Goal: Navigation & Orientation: Understand site structure

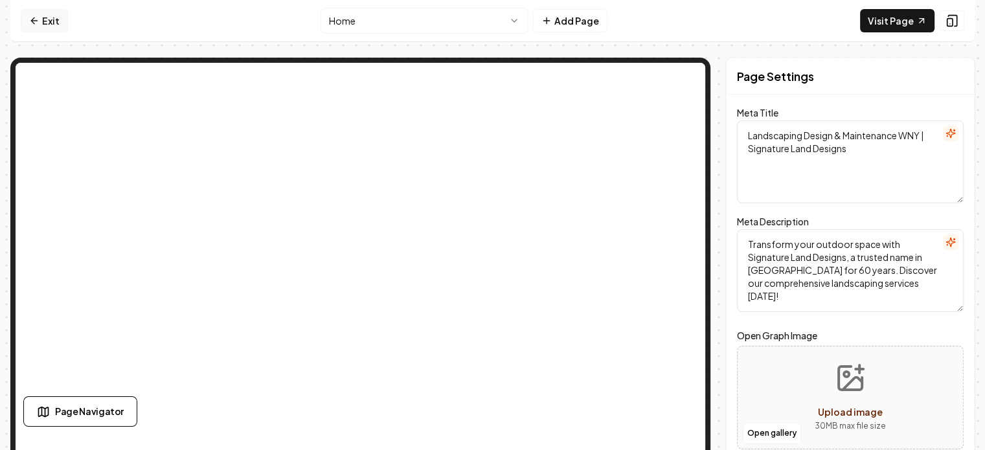
click at [54, 17] on link "Exit" at bounding box center [44, 20] width 47 height 23
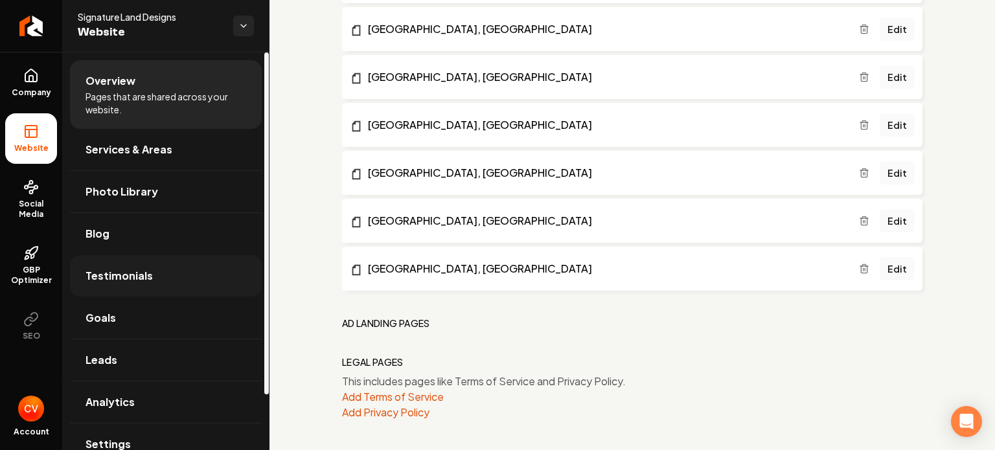
scroll to position [64, 0]
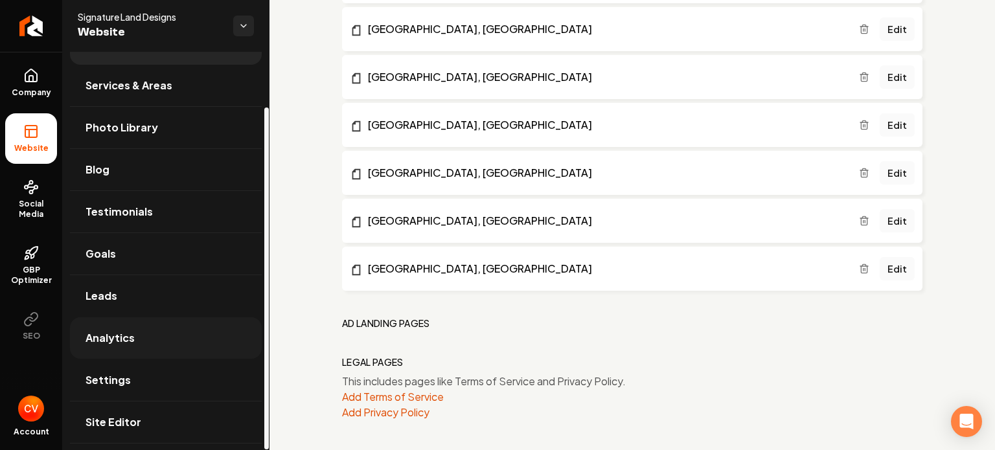
click at [120, 337] on span "Analytics" at bounding box center [109, 338] width 49 height 16
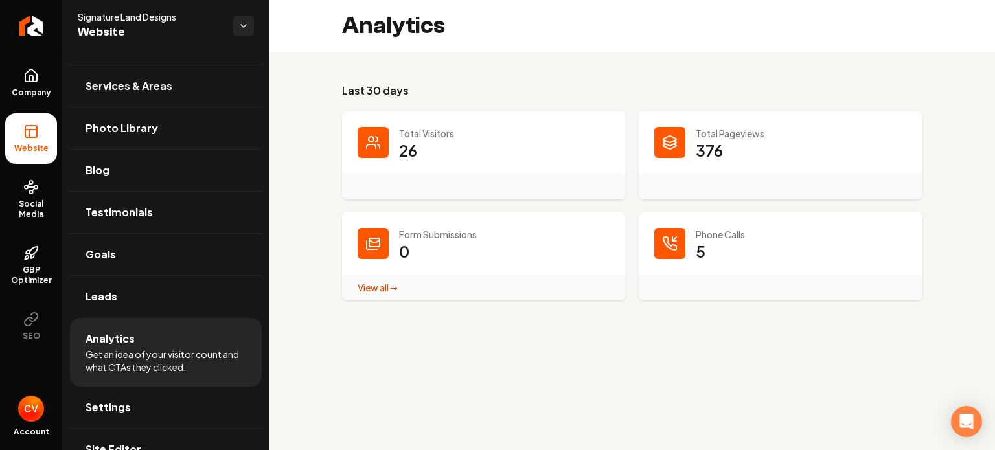
click at [701, 146] on p "376" at bounding box center [708, 150] width 27 height 21
click at [665, 141] on icon "Main content area" at bounding box center [669, 143] width 13 height 5
click at [666, 243] on icon "Main content area" at bounding box center [670, 244] width 16 height 16
click at [363, 284] on link "View all → Form Submissions stats" at bounding box center [377, 288] width 40 height 12
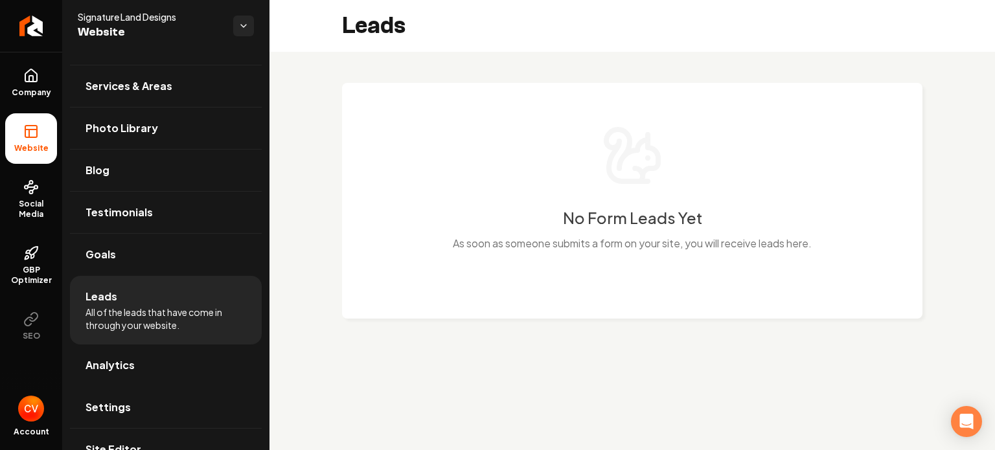
click at [411, 310] on div "No Form Leads Yet As soon as someone submits a form on your site, you will rece…" at bounding box center [632, 201] width 580 height 236
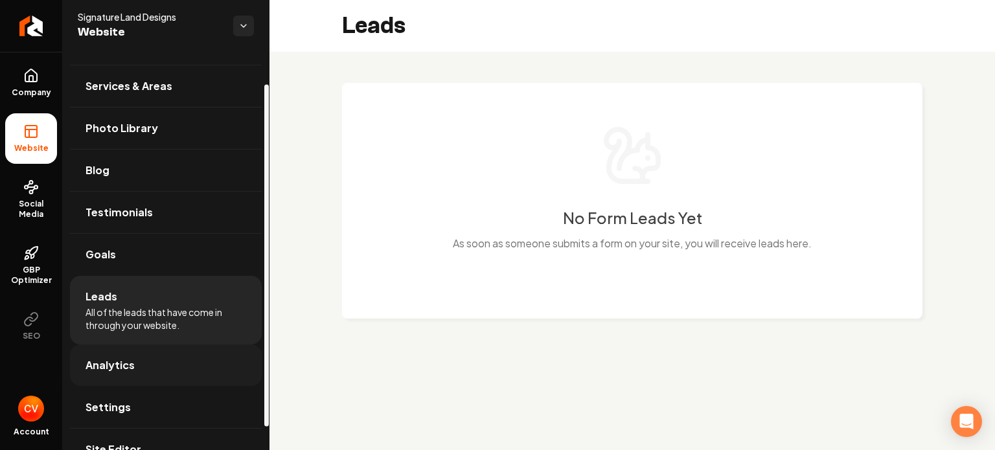
click at [181, 359] on link "Analytics" at bounding box center [166, 364] width 192 height 41
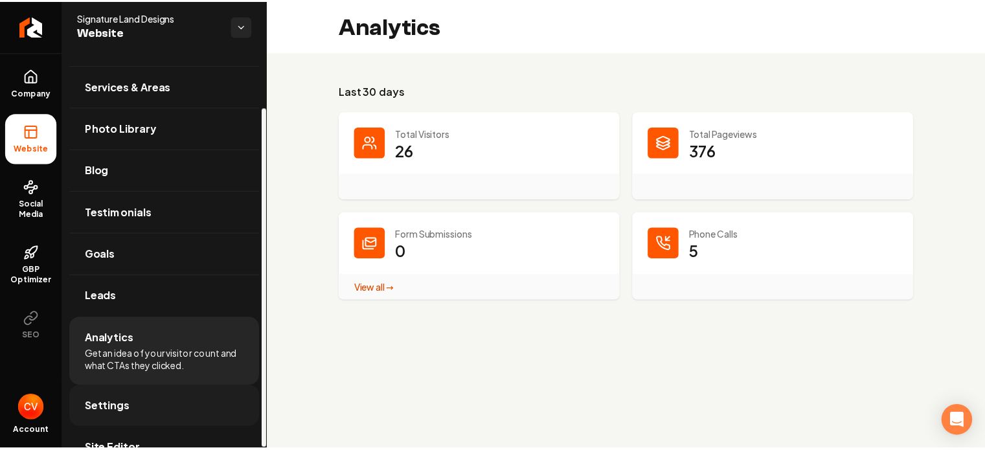
scroll to position [64, 0]
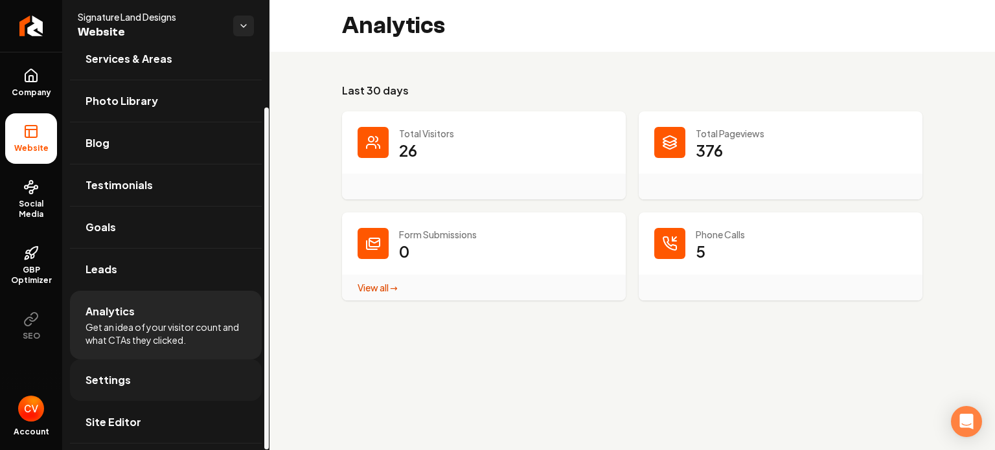
click at [183, 388] on link "Settings" at bounding box center [166, 379] width 192 height 41
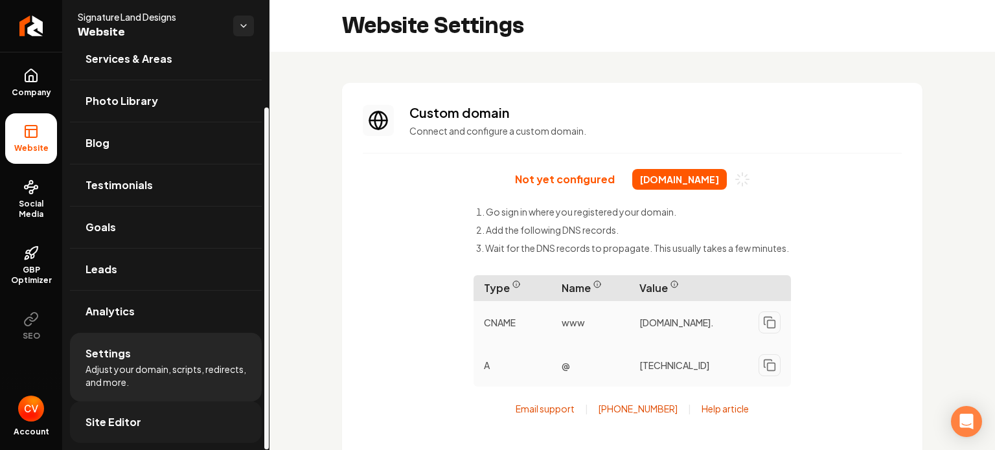
click at [155, 414] on link "Site Editor" at bounding box center [166, 421] width 192 height 41
